Goal: Task Accomplishment & Management: Use online tool/utility

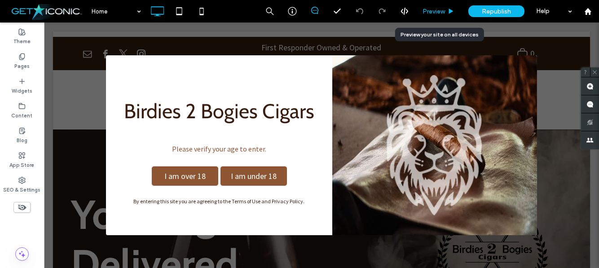
click at [424, 10] on span "Preview" at bounding box center [433, 12] width 22 height 8
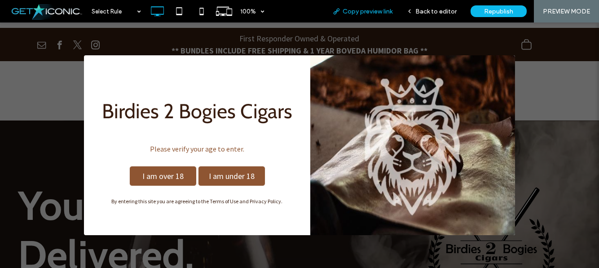
click at [367, 10] on span "Copy preview link" at bounding box center [367, 12] width 50 height 8
click at [163, 11] on use at bounding box center [157, 11] width 13 height 10
click at [441, 6] on div "Back to editor" at bounding box center [431, 11] width 64 height 22
click at [431, 9] on span "Back to editor" at bounding box center [435, 12] width 41 height 8
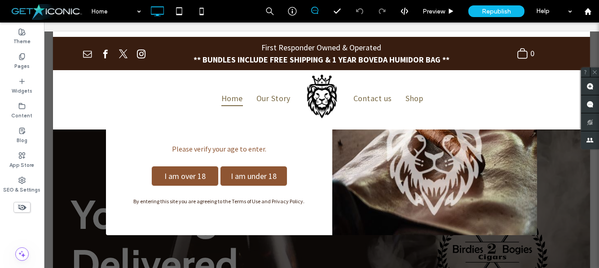
click at [293, 162] on div "I am over 18 I am under 18" at bounding box center [219, 175] width 205 height 29
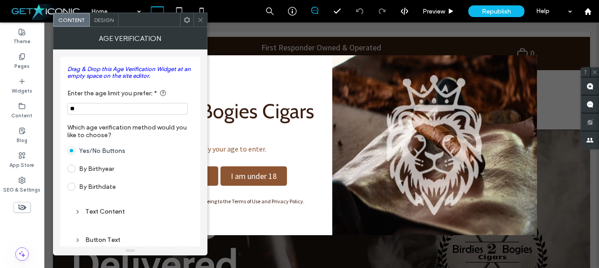
click at [185, 21] on use at bounding box center [187, 20] width 6 height 6
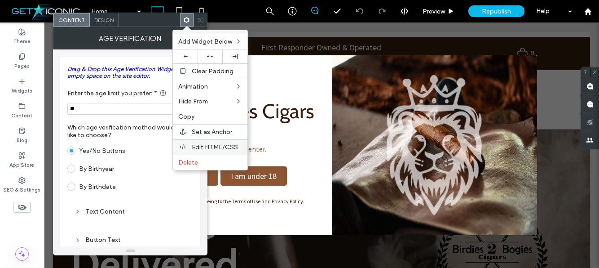
click at [229, 143] on span "Edit HTML/CSS" at bounding box center [215, 147] width 46 height 8
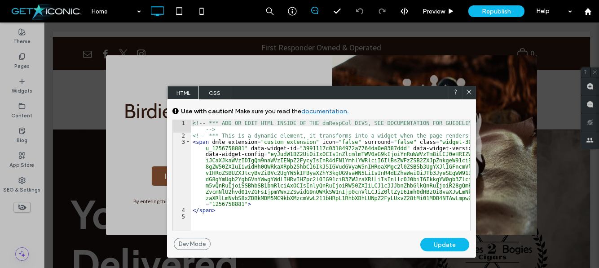
click at [219, 90] on span "CSS" at bounding box center [214, 92] width 31 height 13
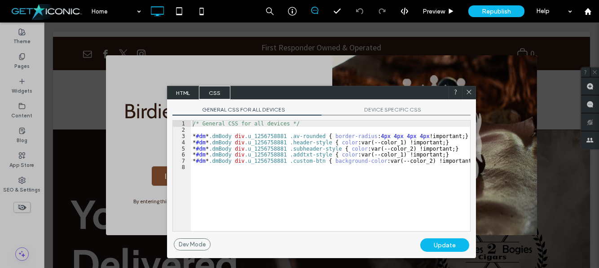
click at [386, 111] on span "DEVICE SPECIFIC CSS" at bounding box center [395, 110] width 149 height 9
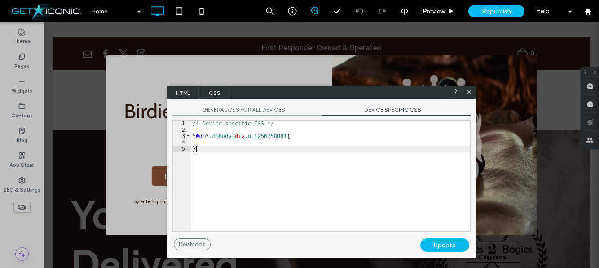
click at [351, 158] on div "/* Device specific CSS */ * #dm * .dmBody div .u_1256758881 { }" at bounding box center [330, 181] width 279 height 123
click at [472, 89] on icon at bounding box center [468, 91] width 7 height 7
